Goal: Use online tool/utility: Utilize a website feature to perform a specific function

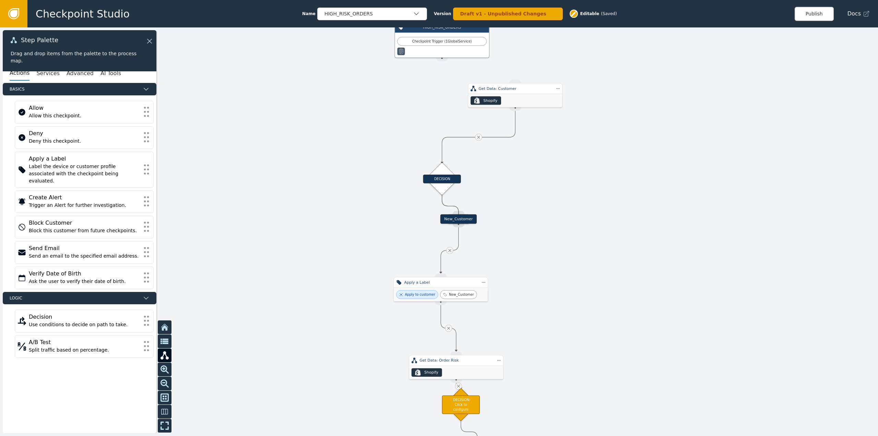
drag, startPoint x: 395, startPoint y: 239, endPoint x: 359, endPoint y: 266, distance: 45.0
click at [359, 266] on div at bounding box center [439, 231] width 878 height 409
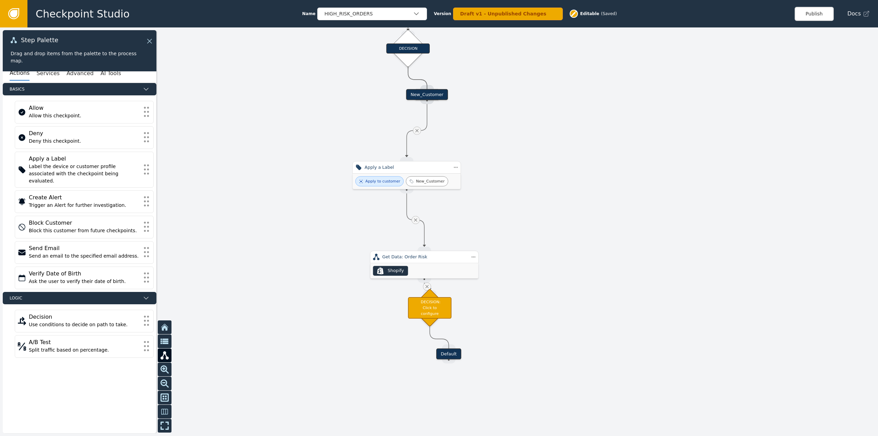
drag, startPoint x: 532, startPoint y: 121, endPoint x: 530, endPoint y: 30, distance: 91.0
click at [530, 30] on div at bounding box center [439, 231] width 878 height 409
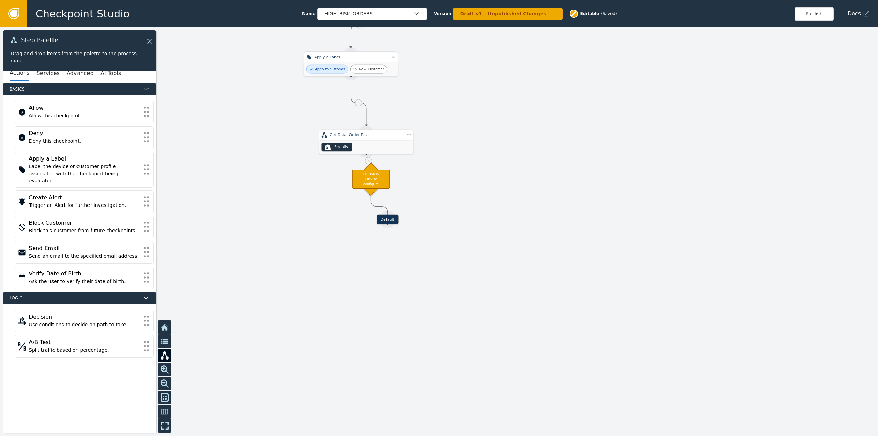
drag, startPoint x: 590, startPoint y: 347, endPoint x: 495, endPoint y: 209, distance: 167.9
click at [502, 201] on div at bounding box center [439, 231] width 878 height 409
drag, startPoint x: 380, startPoint y: 171, endPoint x: 377, endPoint y: 184, distance: 13.6
click at [377, 184] on div "DECISION: Click to configure" at bounding box center [376, 185] width 33 height 16
click at [398, 206] on div "Default" at bounding box center [394, 206] width 19 height 8
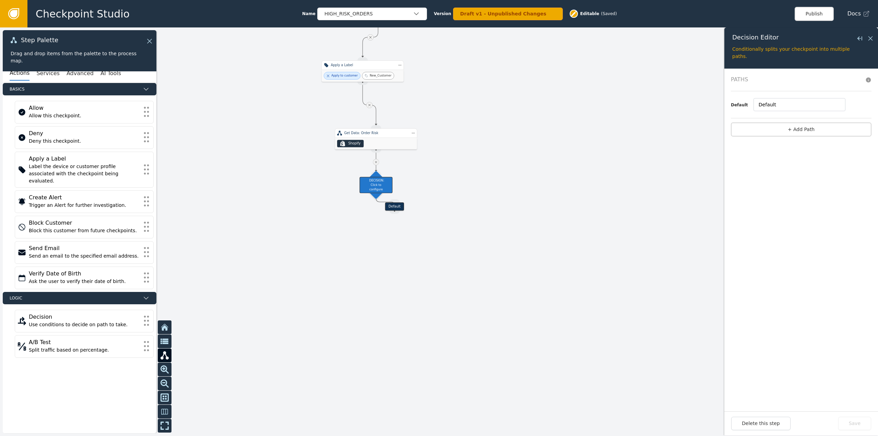
click at [398, 206] on div "Default" at bounding box center [394, 206] width 19 height 8
click at [785, 99] on input "Default" at bounding box center [800, 104] width 92 height 13
click at [787, 127] on button "+ Add Path" at bounding box center [801, 129] width 141 height 14
click at [833, 118] on button "+ add" at bounding box center [835, 118] width 12 height 6
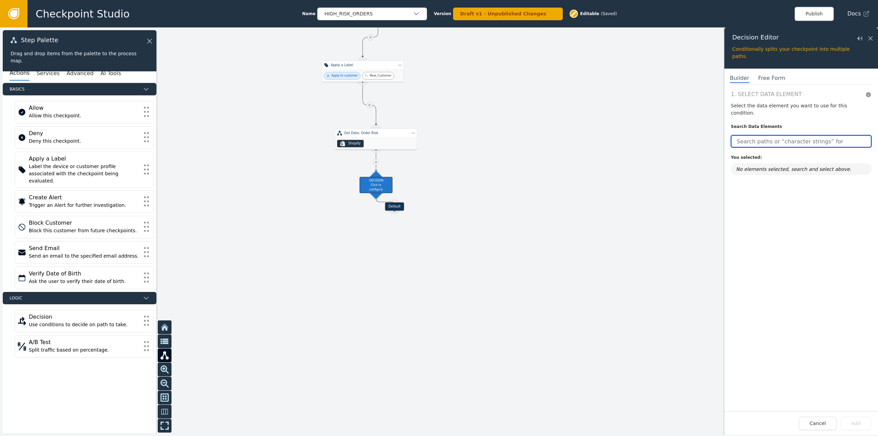
click at [800, 135] on input "text" at bounding box center [801, 141] width 141 height 12
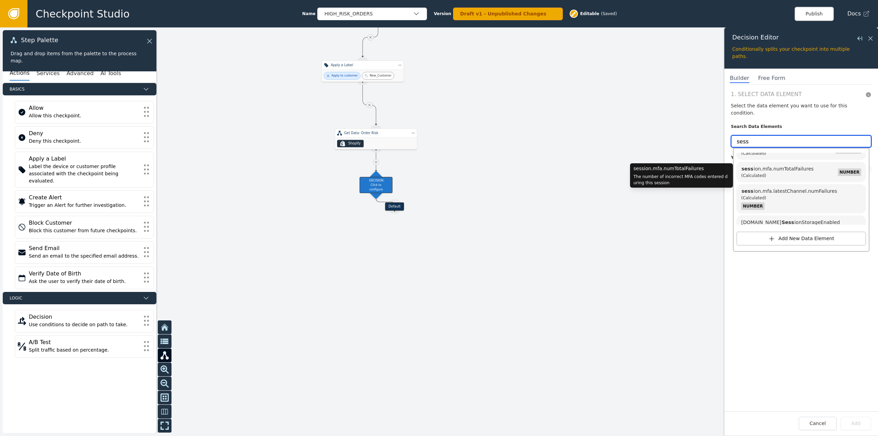
scroll to position [116, 0]
drag, startPoint x: 751, startPoint y: 133, endPoint x: 691, endPoint y: 133, distance: 59.7
click at [691, 133] on div "Target Handle for step Default Source Handle for step Target Handle for step Ne…" at bounding box center [439, 231] width 878 height 409
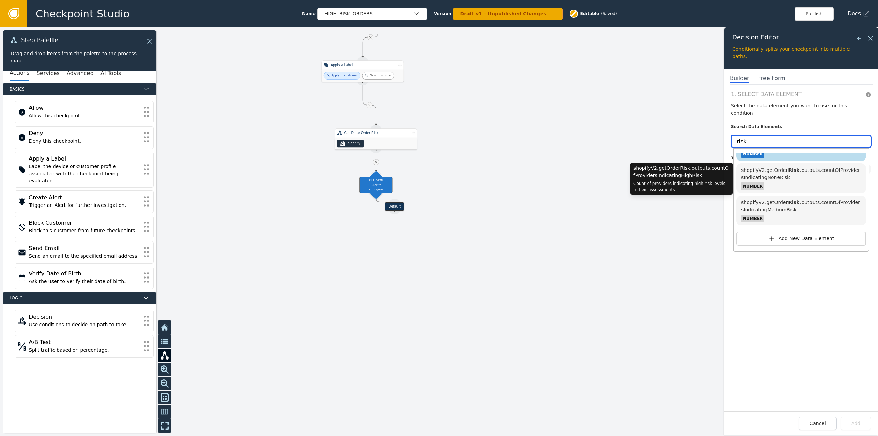
scroll to position [447, 0]
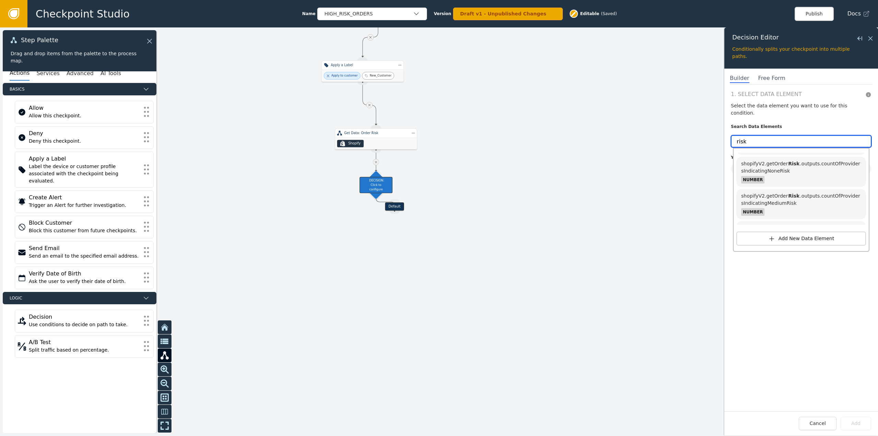
drag, startPoint x: 752, startPoint y: 135, endPoint x: 719, endPoint y: 134, distance: 33.6
click at [719, 134] on div "Target Handle for step Default Source Handle for step Target Handle for step Ne…" at bounding box center [439, 231] width 878 height 409
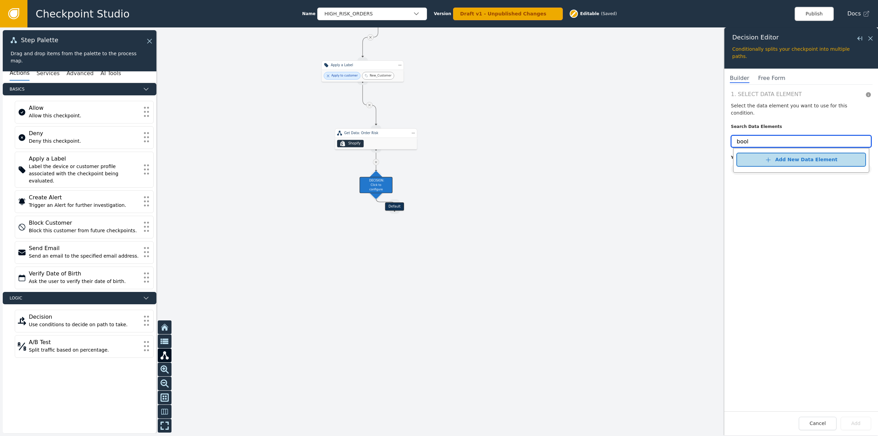
type input "bool"
click at [786, 156] on div "Add New Data Element" at bounding box center [806, 159] width 62 height 7
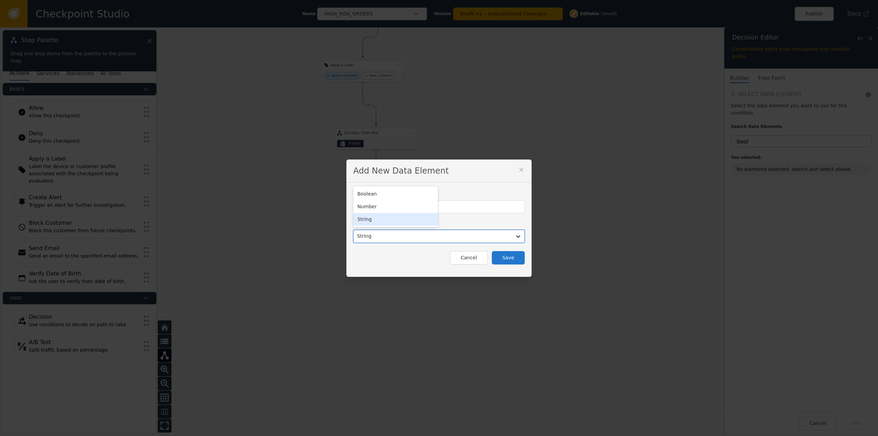
click at [467, 240] on div at bounding box center [432, 237] width 151 height 10
click at [470, 261] on button "Cancel" at bounding box center [468, 257] width 37 height 13
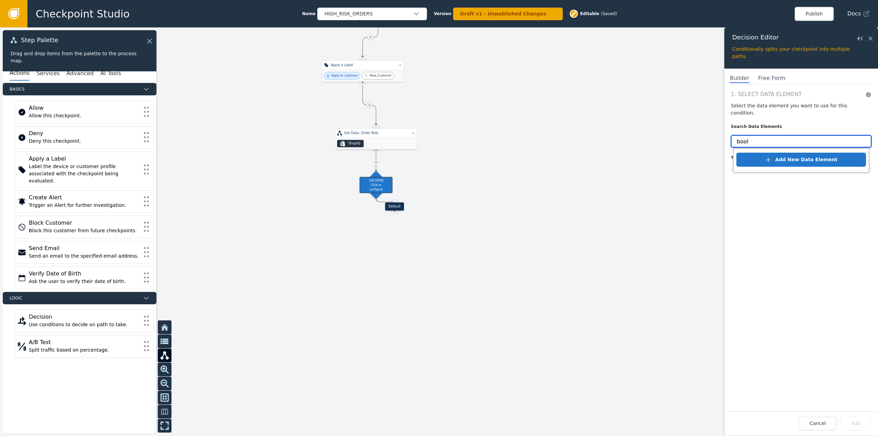
drag, startPoint x: 775, startPoint y: 136, endPoint x: 744, endPoint y: 134, distance: 30.9
click at [651, 136] on div "Target Handle for step Default Source Handle for step Target Handle for step Ne…" at bounding box center [439, 231] width 878 height 409
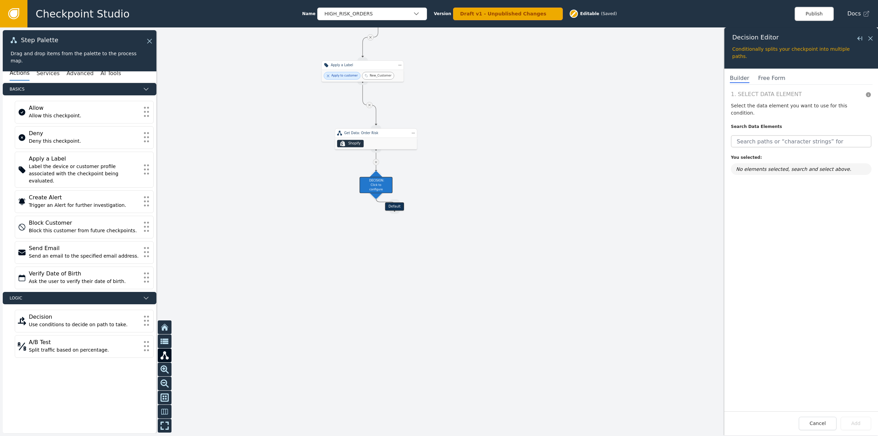
click at [804, 166] on span "No elements selected, search and select above." at bounding box center [793, 168] width 115 height 5
click at [770, 135] on input "text" at bounding box center [801, 141] width 141 height 12
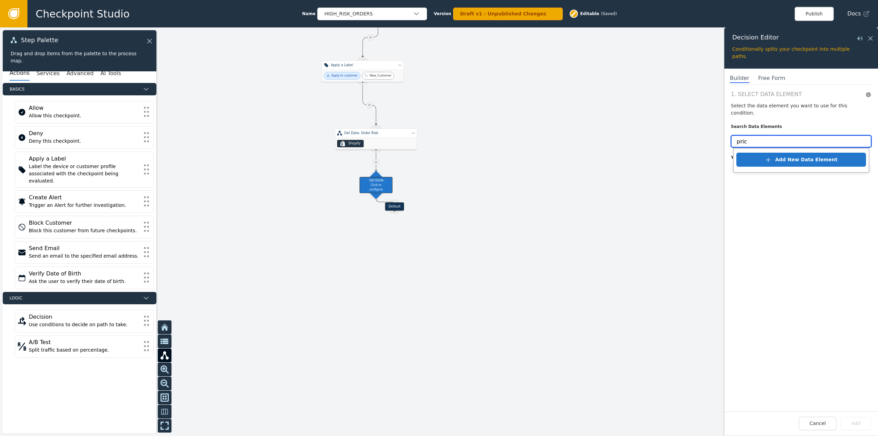
drag, startPoint x: 746, startPoint y: 133, endPoint x: 701, endPoint y: 139, distance: 45.7
click at [701, 139] on div "Target Handle for step Default Source Handle for step Target Handle for step Ne…" at bounding box center [439, 231] width 878 height 409
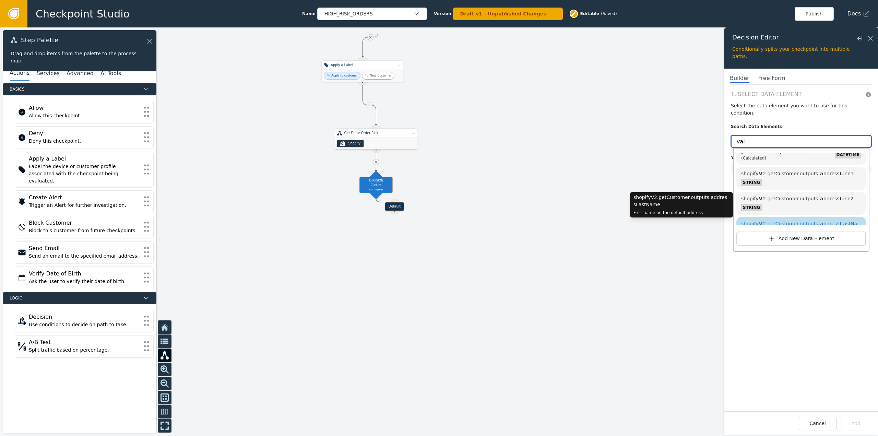
scroll to position [0, 0]
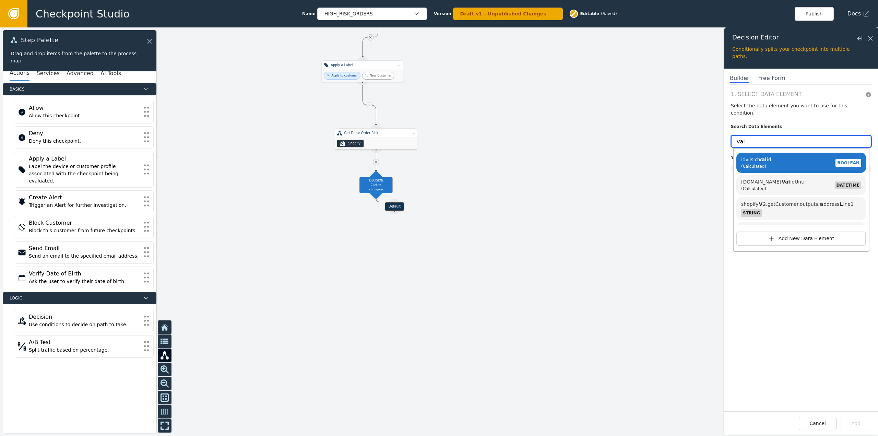
drag, startPoint x: 746, startPoint y: 134, endPoint x: 723, endPoint y: 134, distance: 23.7
click at [723, 134] on div "Target Handle for step Default Source Handle for step Target Handle for step Ne…" at bounding box center [439, 231] width 878 height 409
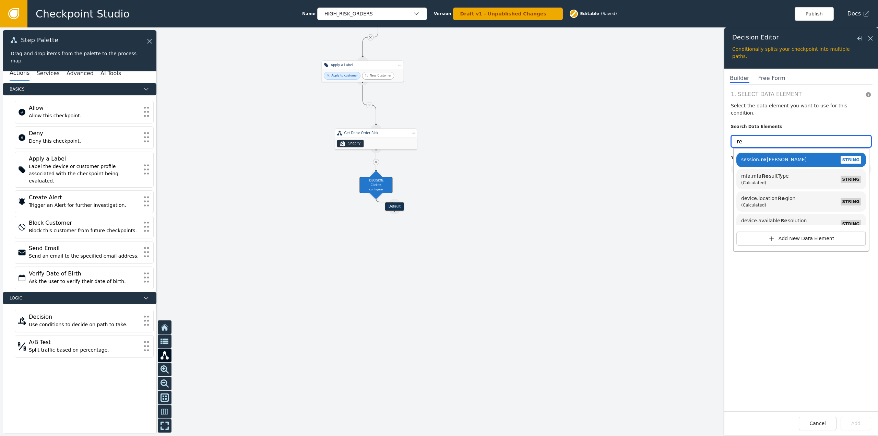
type input "ret"
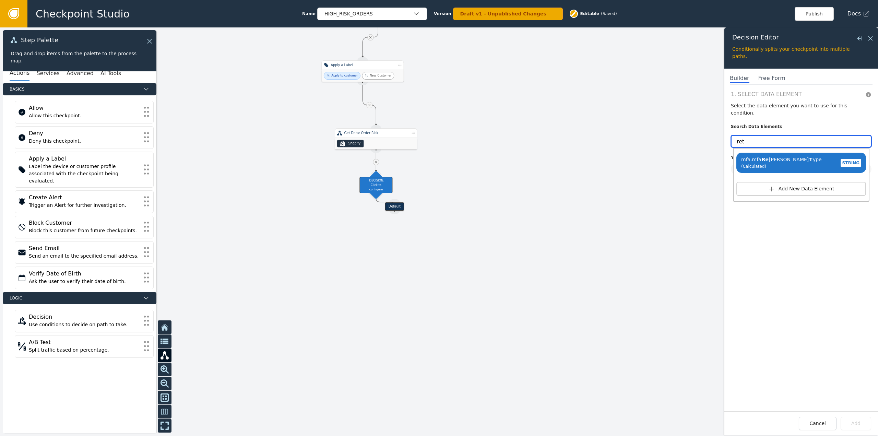
click at [711, 135] on div "Target Handle for step Default Source Handle for step Target Handle for step Ne…" at bounding box center [439, 231] width 878 height 409
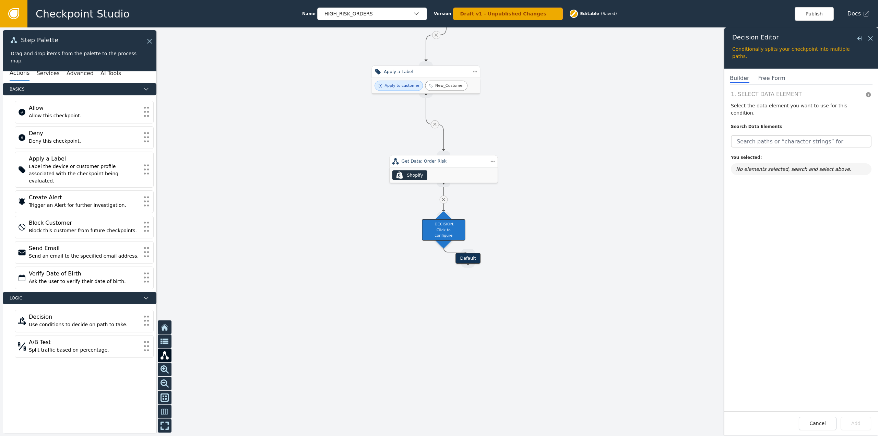
drag, startPoint x: 423, startPoint y: 191, endPoint x: 509, endPoint y: 243, distance: 100.5
click at [509, 243] on div at bounding box center [439, 231] width 878 height 409
click at [744, 124] on label "Search Data Elements" at bounding box center [801, 128] width 141 height 9
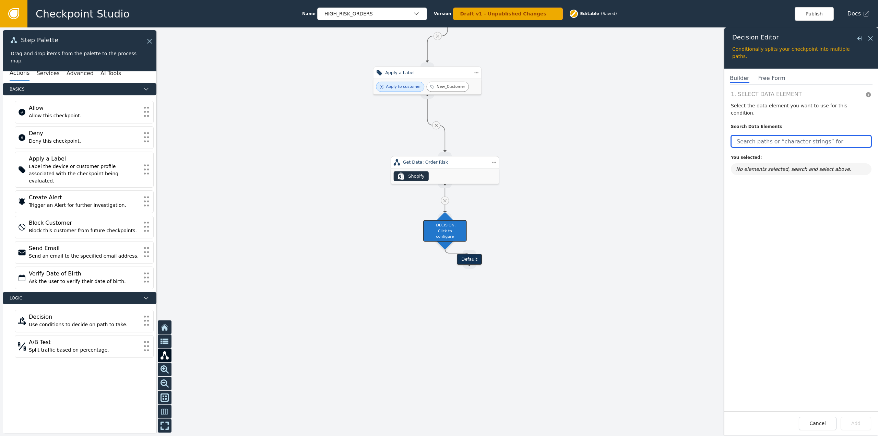
click at [743, 135] on input "text" at bounding box center [801, 141] width 141 height 12
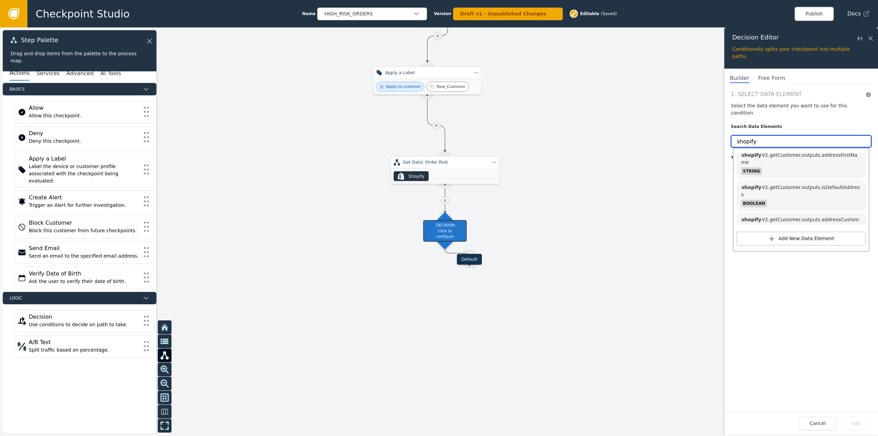
scroll to position [672, 0]
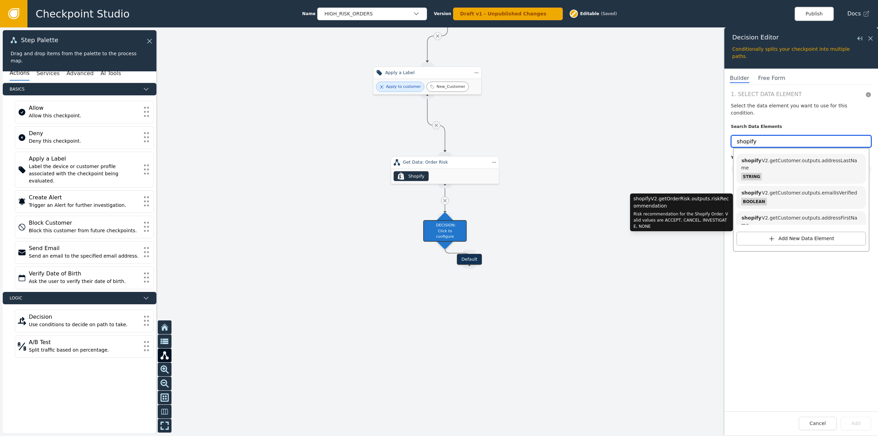
type input "shopify"
click at [849, 409] on span "shopify V2.getOrderRisk.outputs.riskRecommendation" at bounding box center [801, 415] width 120 height 13
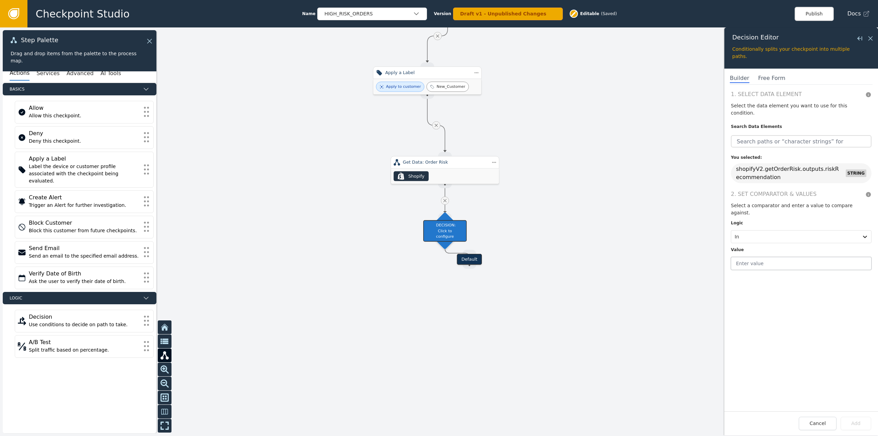
click at [753, 257] on input "text" at bounding box center [801, 263] width 141 height 13
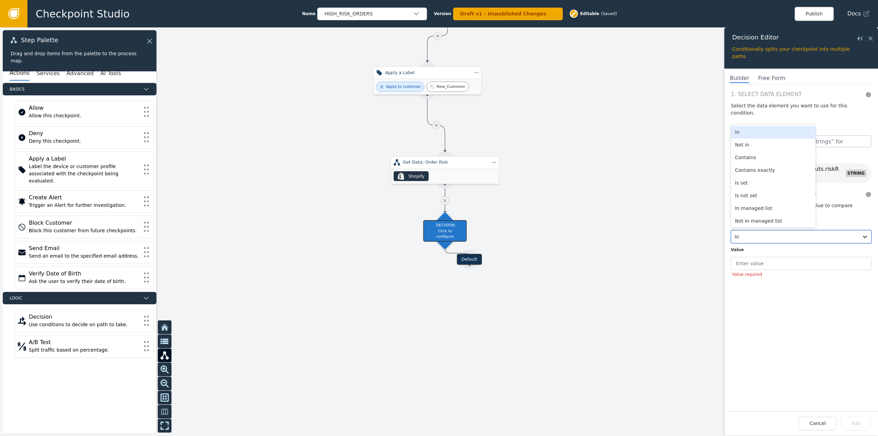
click at [756, 230] on div "In" at bounding box center [801, 236] width 141 height 13
click at [837, 194] on header "2. Set Comparator & Values Select a comparator and enter a value to compare aga…" at bounding box center [801, 203] width 141 height 26
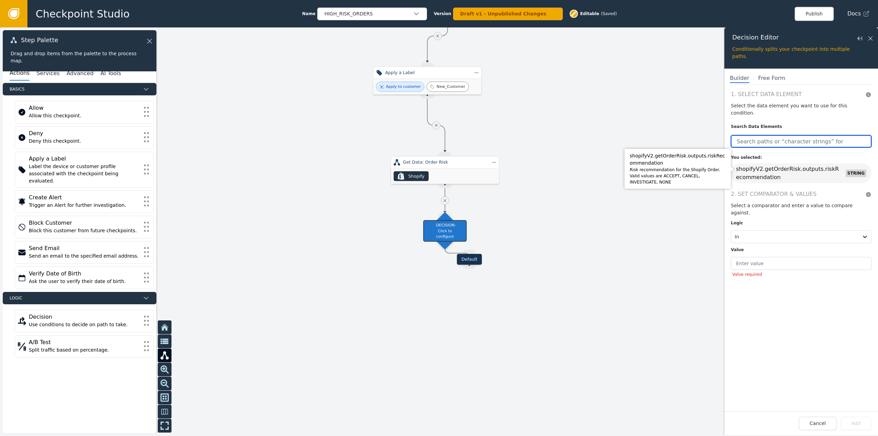
click at [828, 138] on input "text" at bounding box center [801, 141] width 141 height 12
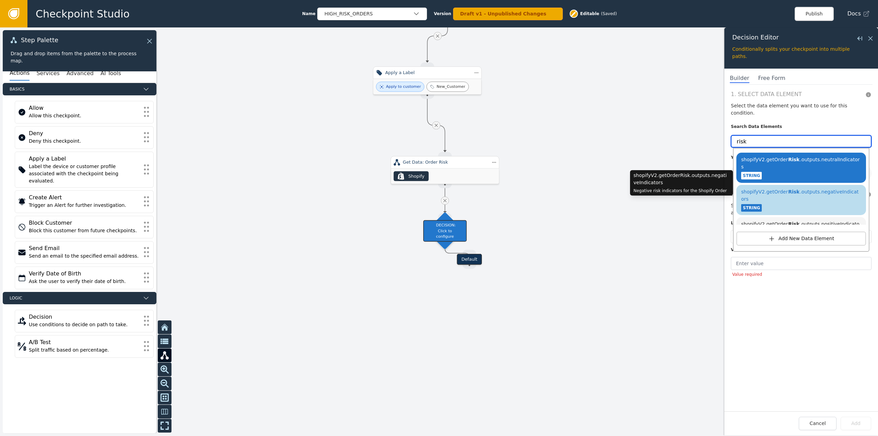
type input "risk"
click at [817, 187] on div "shopifyV2.getOrder Risk .outputs.negativeIndicators STRING" at bounding box center [801, 200] width 123 height 26
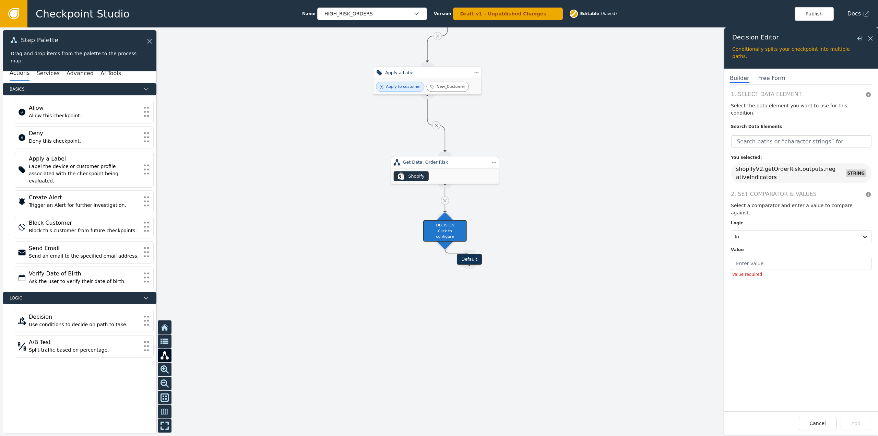
click at [669, 244] on div at bounding box center [439, 231] width 878 height 409
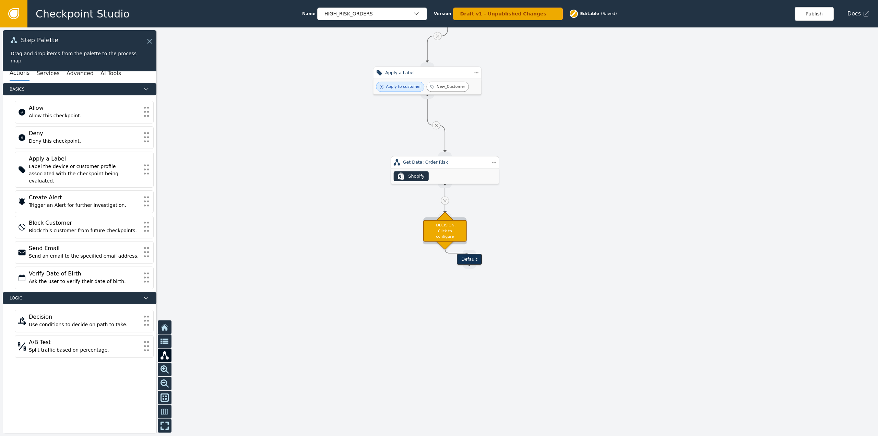
click at [466, 232] on div "DECISION: Click to configure" at bounding box center [445, 231] width 44 height 22
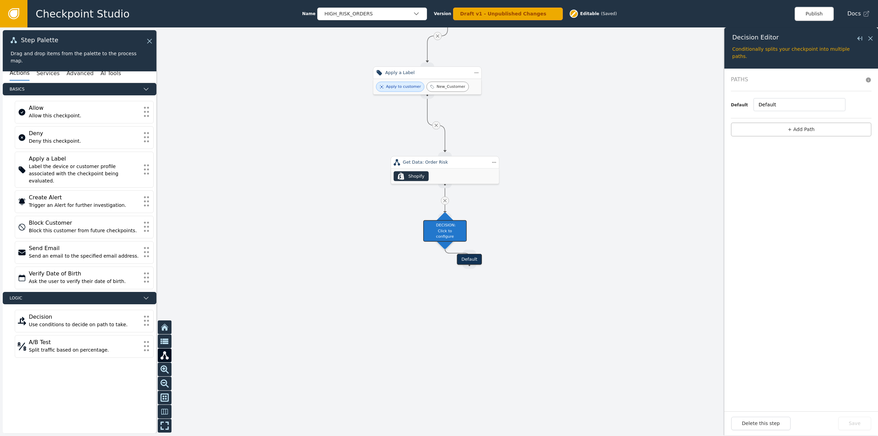
click at [479, 255] on div "Default" at bounding box center [469, 259] width 25 height 11
click at [462, 236] on div "DECISION: Click to configure" at bounding box center [445, 231] width 44 height 22
click at [450, 234] on div "DECISION: Click to configure" at bounding box center [445, 231] width 44 height 22
click at [445, 200] on icon at bounding box center [445, 200] width 3 height 3
click at [448, 232] on div "DECISION: Click to configure" at bounding box center [445, 231] width 44 height 22
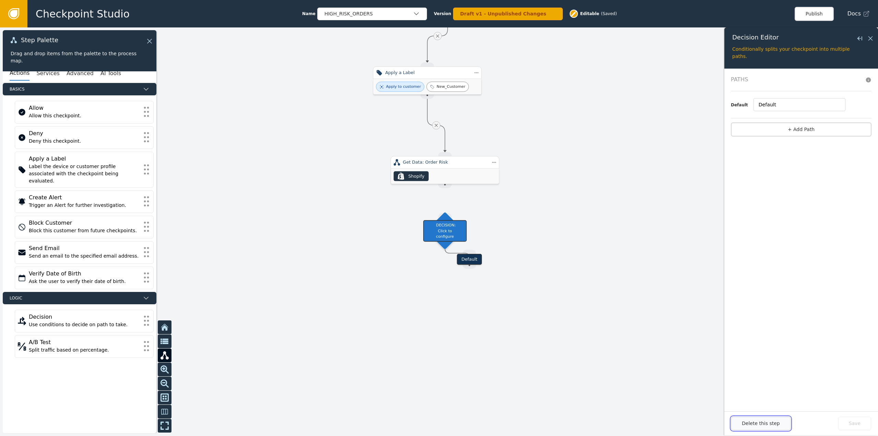
click at [767, 419] on button "Delete this step" at bounding box center [760, 423] width 59 height 13
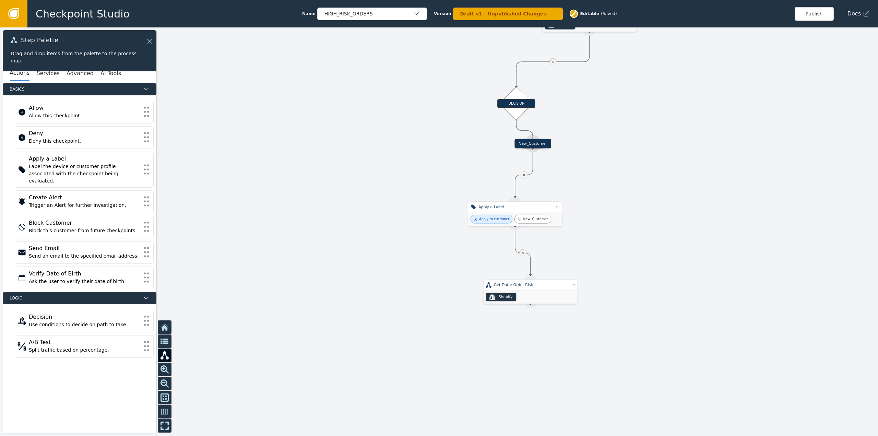
drag, startPoint x: 565, startPoint y: 190, endPoint x: 651, endPoint y: 317, distance: 153.4
click at [652, 318] on div at bounding box center [439, 231] width 878 height 409
